Goal: Transaction & Acquisition: Purchase product/service

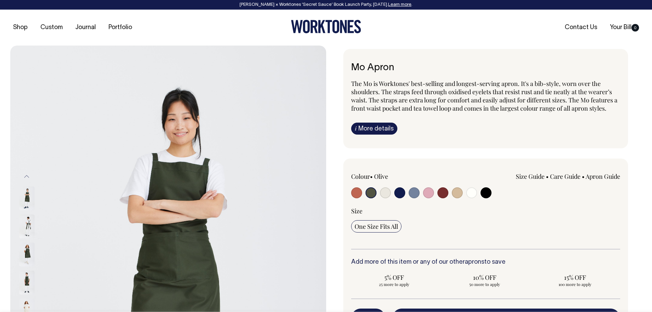
select select "Olive"
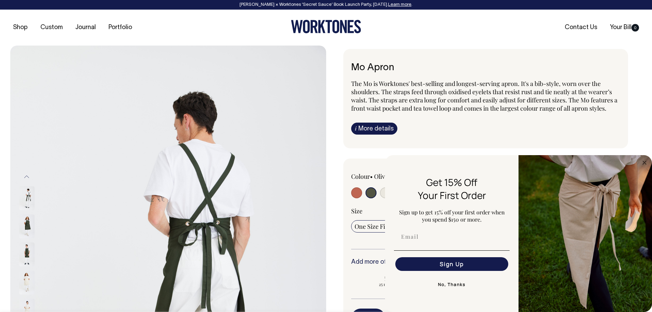
click at [28, 176] on button "Previous" at bounding box center [27, 176] width 10 height 15
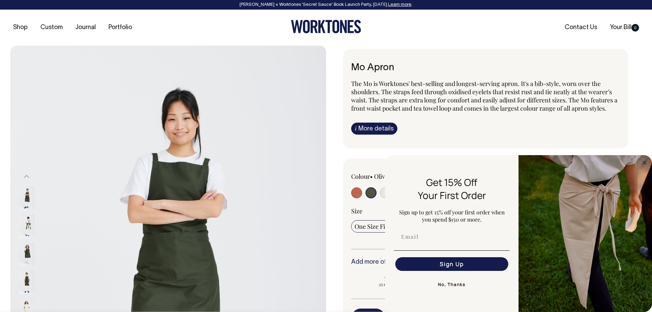
click at [509, 79] on span "The Mo is Worktones' best-selling and longest-serving apron. It's a bib-style, …" at bounding box center [484, 95] width 266 height 33
click at [643, 162] on circle "Close dialog" at bounding box center [644, 162] width 8 height 8
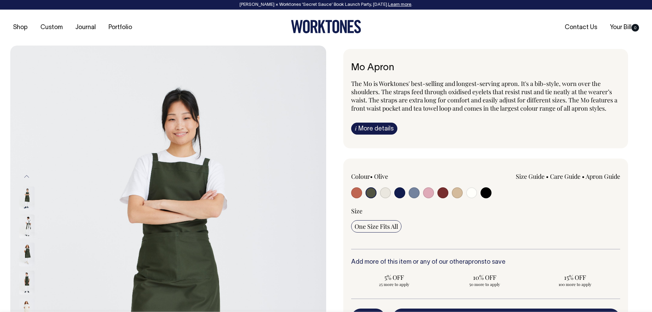
click at [369, 192] on input "radio" at bounding box center [370, 192] width 11 height 11
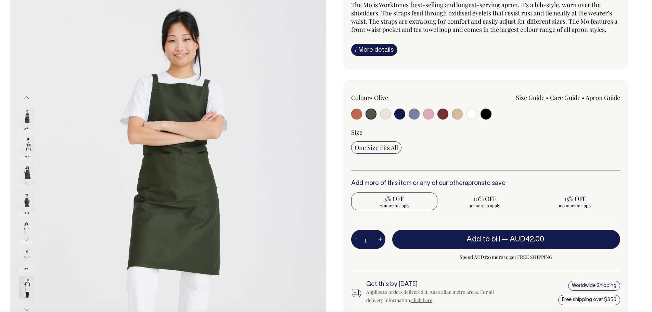
scroll to position [79, 0]
click at [367, 236] on input "1" at bounding box center [368, 238] width 34 height 19
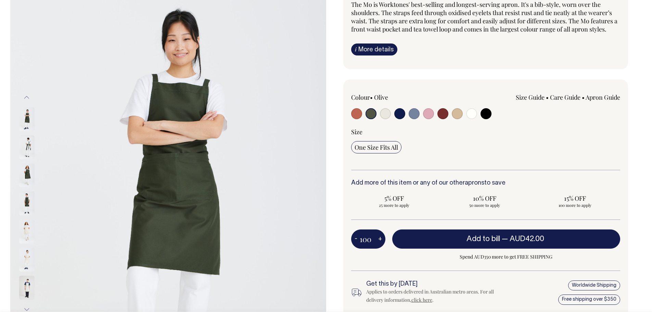
type input "100"
radio input "true"
type input "100"
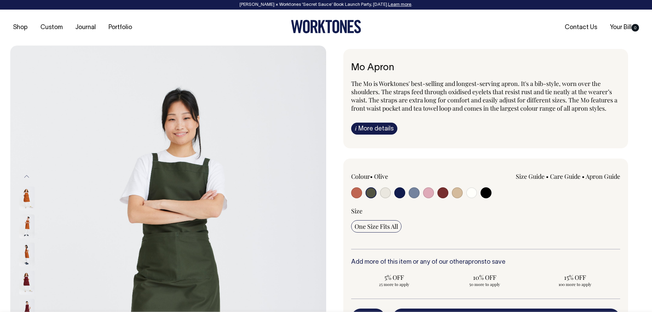
select select "Olive"
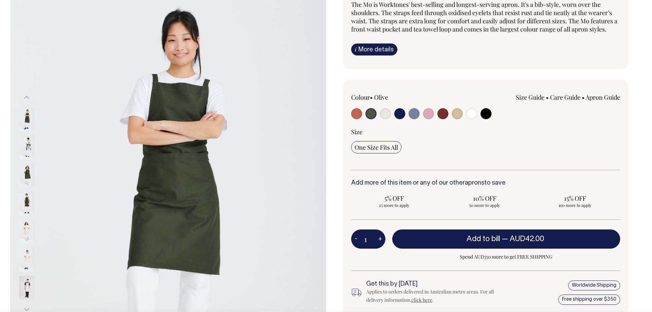
click at [370, 112] on input "radio" at bounding box center [370, 113] width 11 height 11
click at [572, 200] on span "15% OFF" at bounding box center [574, 198] width 79 height 8
click at [572, 200] on input "15% OFF 100 more to apply" at bounding box center [575, 201] width 86 height 18
radio input "true"
type input "100"
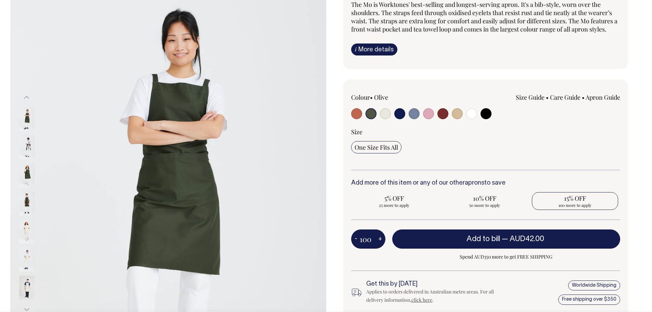
radio input "true"
select select
type input "100"
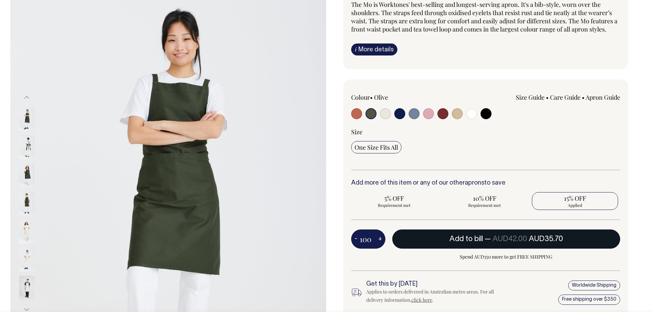
click at [475, 235] on span "Add to bill" at bounding box center [466, 238] width 34 height 7
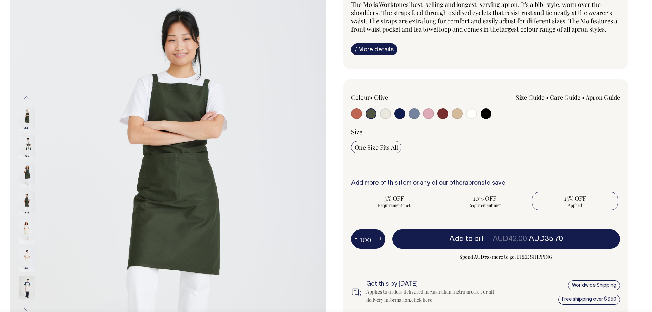
type input "1"
radio input "false"
type input "1"
radio input "true"
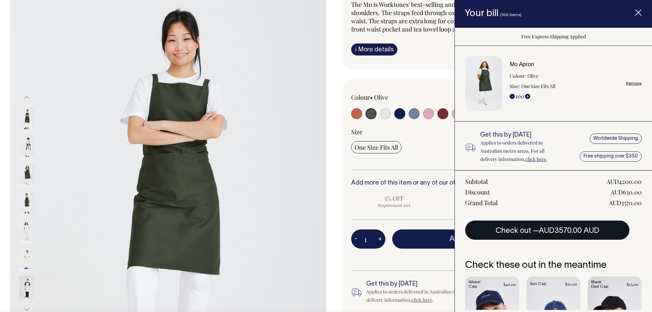
click at [528, 232] on button "Check out — AUD3570.00 AUD" at bounding box center [547, 229] width 164 height 19
